Goal: Transaction & Acquisition: Purchase product/service

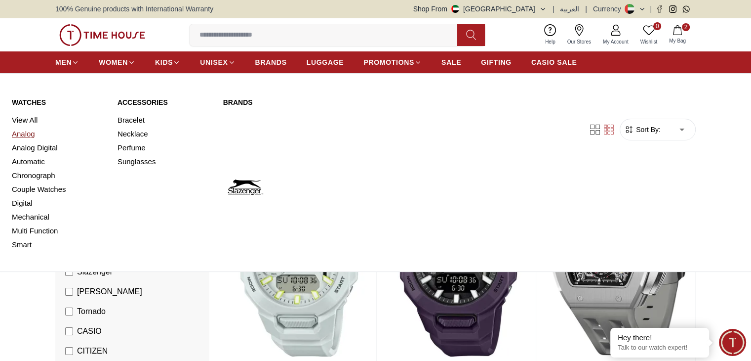
click at [27, 136] on link "Analog" at bounding box center [59, 134] width 94 height 14
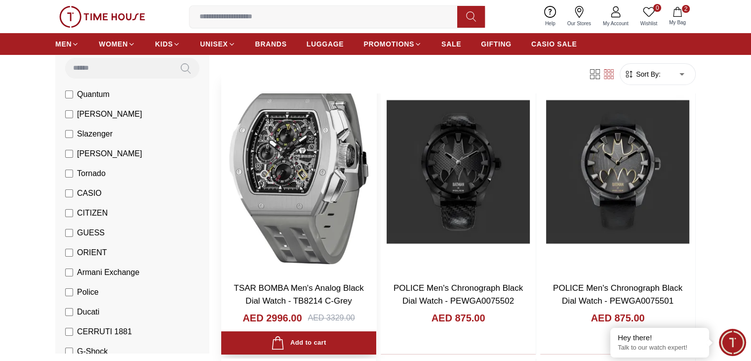
scroll to position [93, 0]
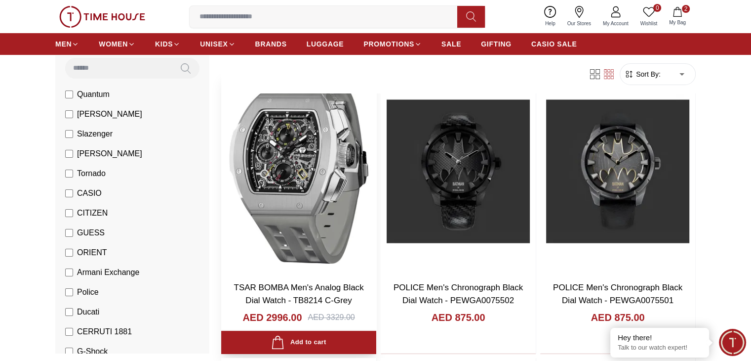
click at [276, 170] on img at bounding box center [298, 171] width 155 height 204
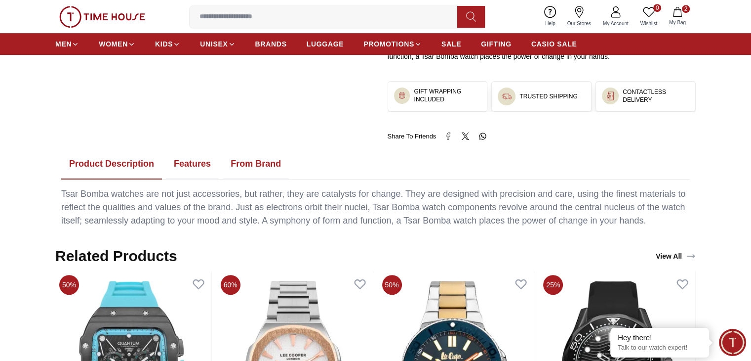
scroll to position [535, 0]
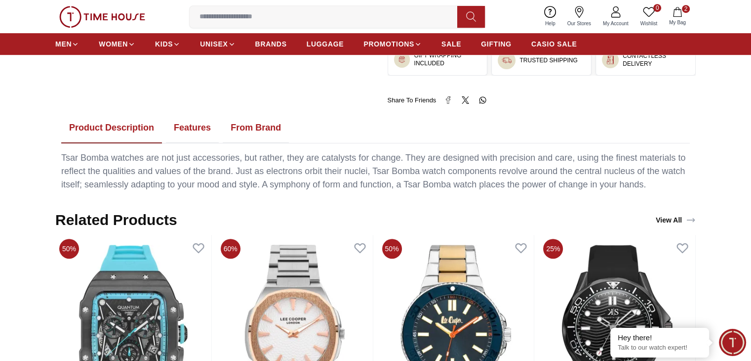
click at [210, 123] on button "Features" at bounding box center [192, 128] width 53 height 31
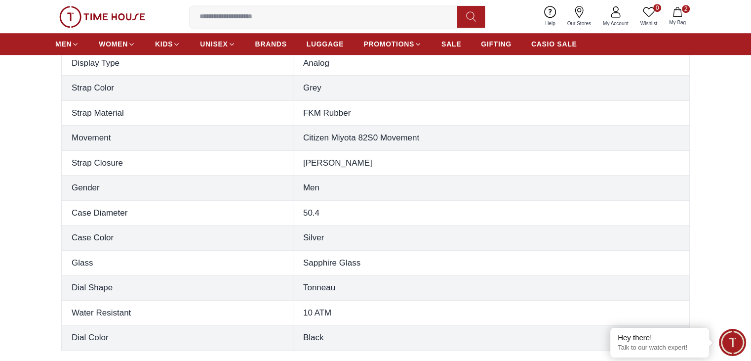
scroll to position [676, 0]
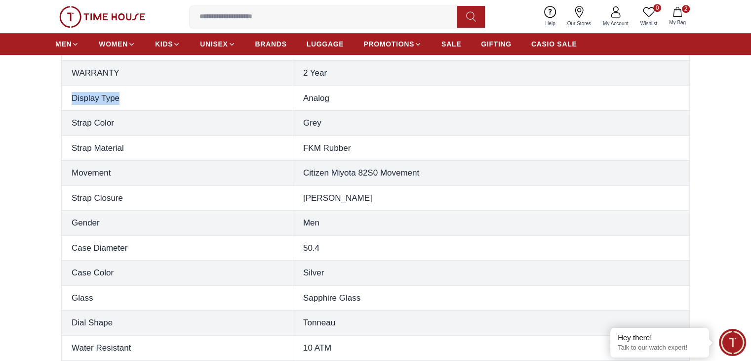
drag, startPoint x: 127, startPoint y: 95, endPoint x: 71, endPoint y: 95, distance: 56.3
click at [71, 95] on th "Display Type" at bounding box center [178, 97] width 232 height 25
copy th "Display Type"
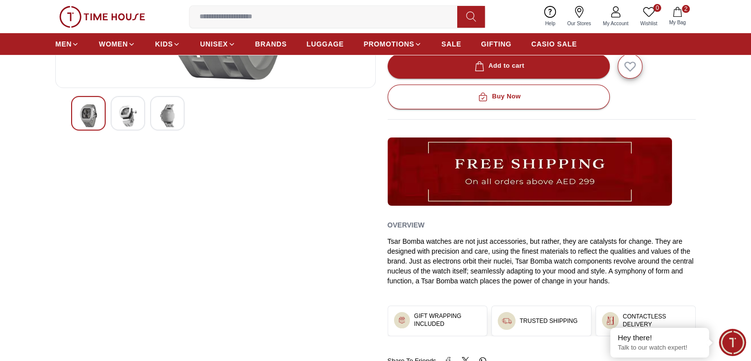
scroll to position [0, 0]
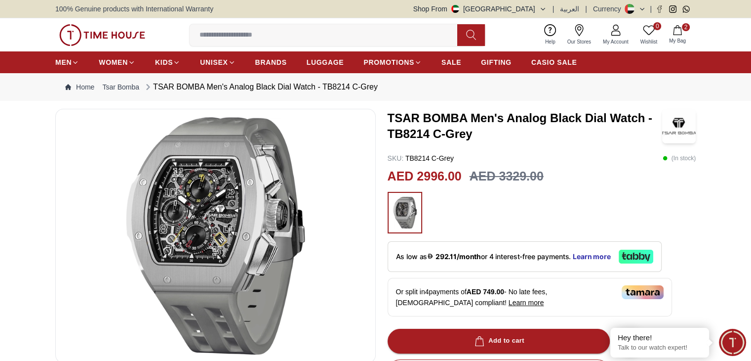
click at [397, 132] on h3 "TSAR BOMBA Men's Analog Black Dial Watch - TB8214 C-Grey" at bounding box center [525, 126] width 275 height 32
drag, startPoint x: 440, startPoint y: 134, endPoint x: 391, endPoint y: 131, distance: 48.5
click at [391, 131] on h3 "TSAR BOMBA Men's Analog Black Dial Watch - TB8214 C-Grey" at bounding box center [525, 126] width 275 height 32
drag, startPoint x: 391, startPoint y: 131, endPoint x: 441, endPoint y: 133, distance: 49.9
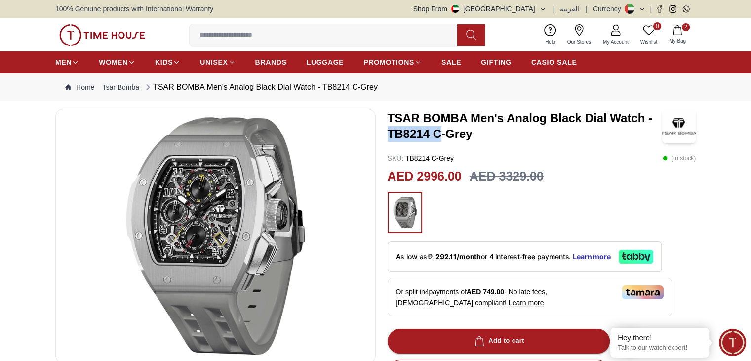
click at [441, 133] on h3 "TSAR BOMBA Men's Analog Black Dial Watch - TB8214 C-Grey" at bounding box center [525, 126] width 275 height 32
copy h3 "TB8214 C"
